Goal: Transaction & Acquisition: Book appointment/travel/reservation

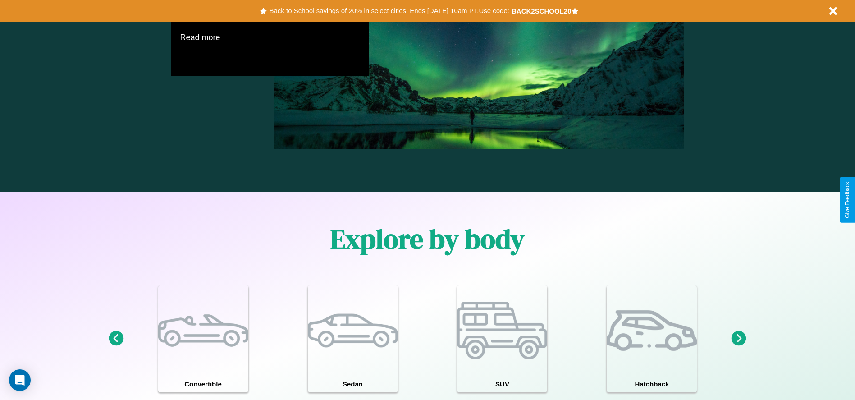
scroll to position [1090, 0]
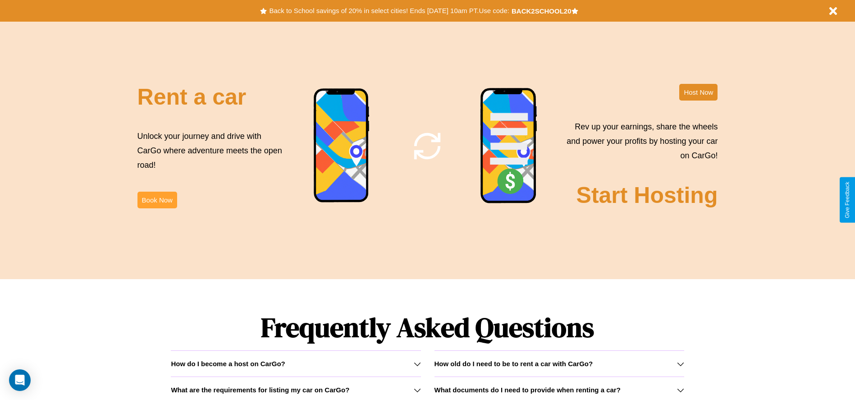
click at [157, 200] on button "Book Now" at bounding box center [157, 200] width 40 height 17
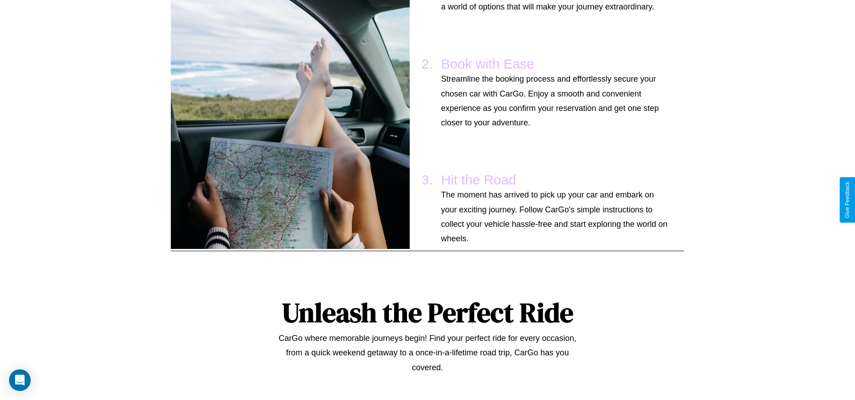
scroll to position [833, 0]
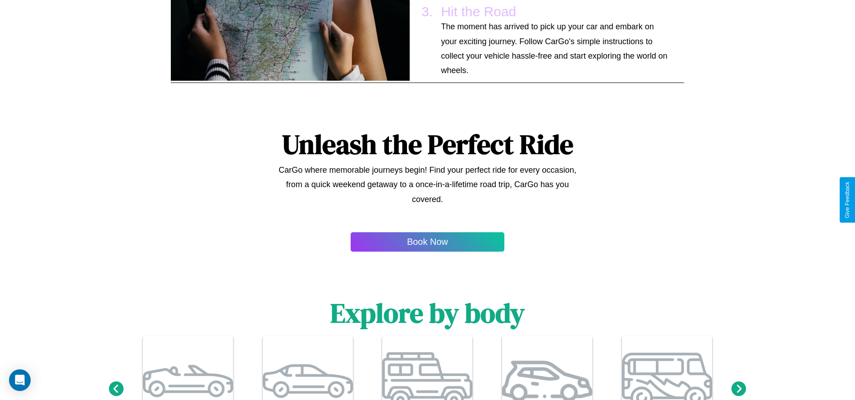
click at [739, 389] on icon at bounding box center [738, 388] width 15 height 15
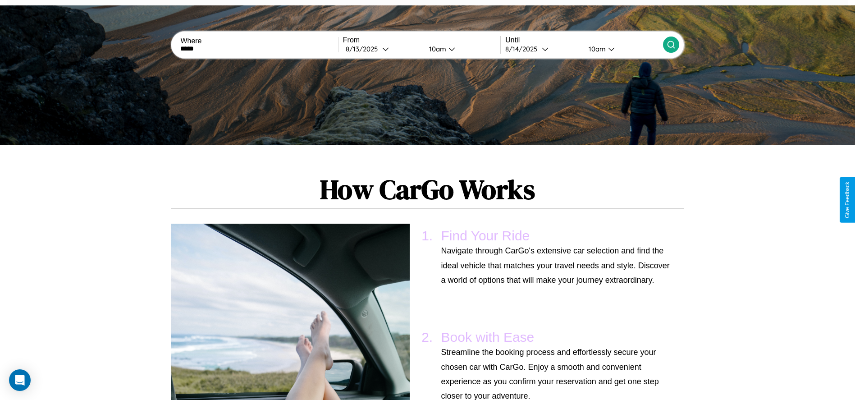
scroll to position [662, 0]
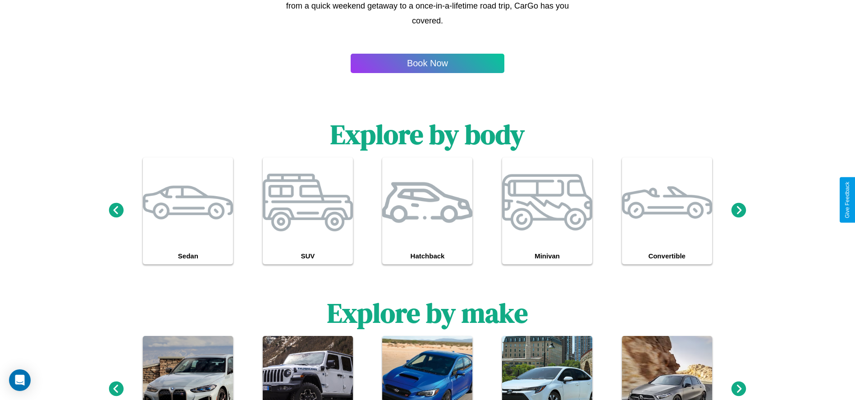
type input "*****"
click at [116, 389] on icon at bounding box center [116, 388] width 15 height 15
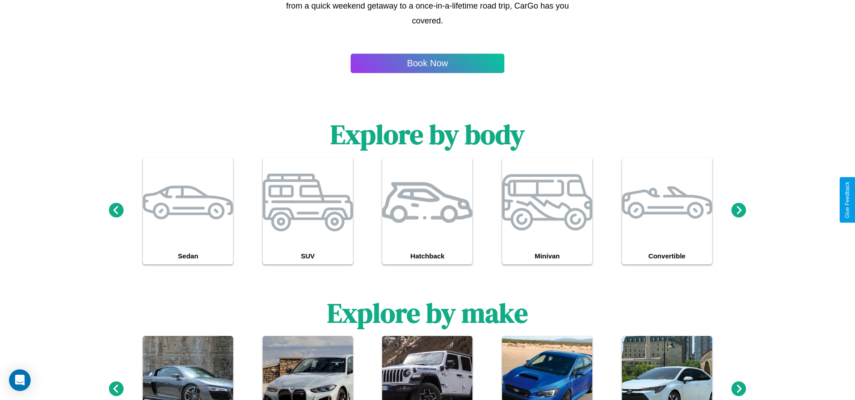
click at [116, 210] on icon at bounding box center [116, 209] width 15 height 15
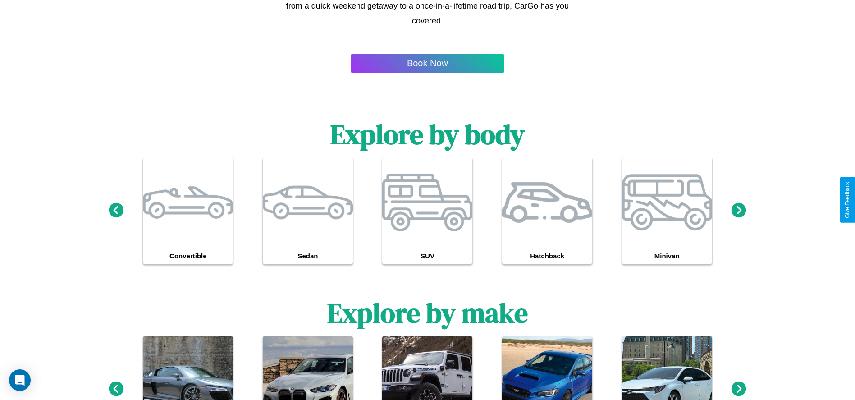
scroll to position [0, 0]
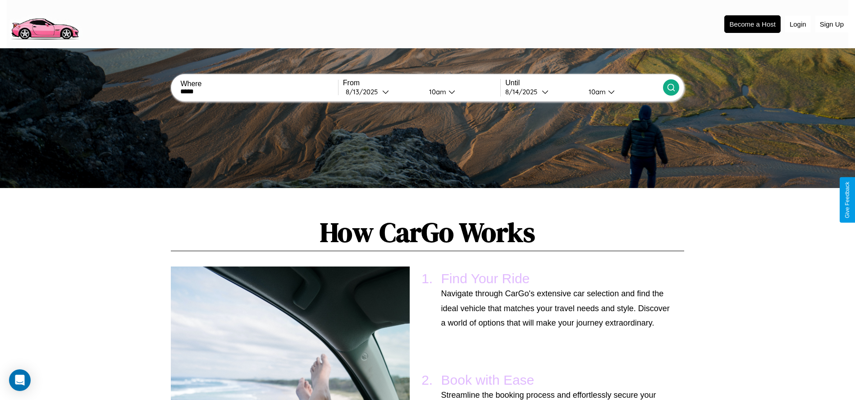
click at [671, 87] on icon at bounding box center [671, 87] width 9 height 9
